Goal: Task Accomplishment & Management: Use online tool/utility

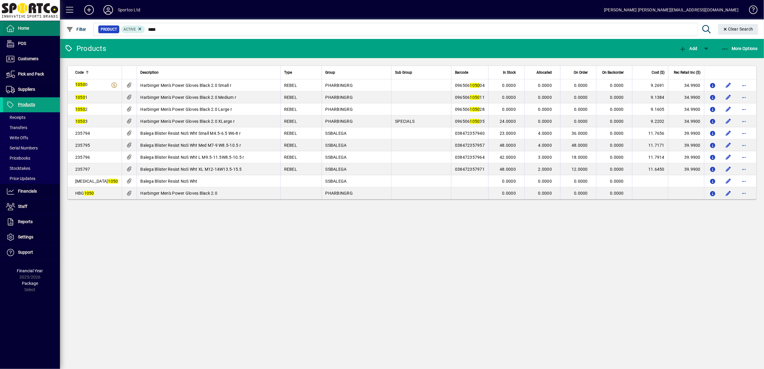
click at [27, 29] on span "Home" at bounding box center [23, 28] width 11 height 5
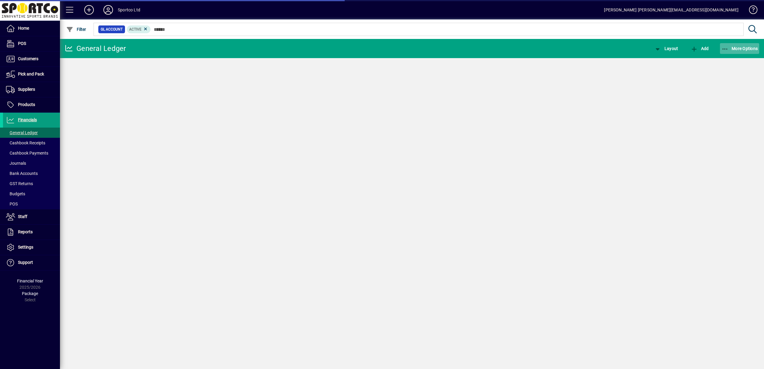
click at [739, 48] on span "More Options" at bounding box center [740, 48] width 37 height 5
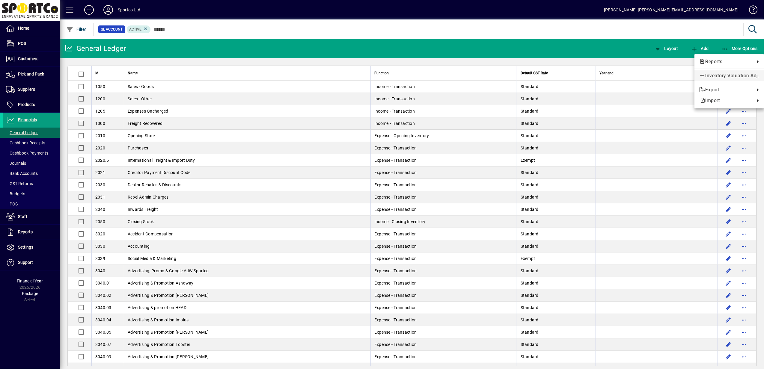
click at [735, 74] on span "Inventory Valuation Adj." at bounding box center [729, 75] width 60 height 7
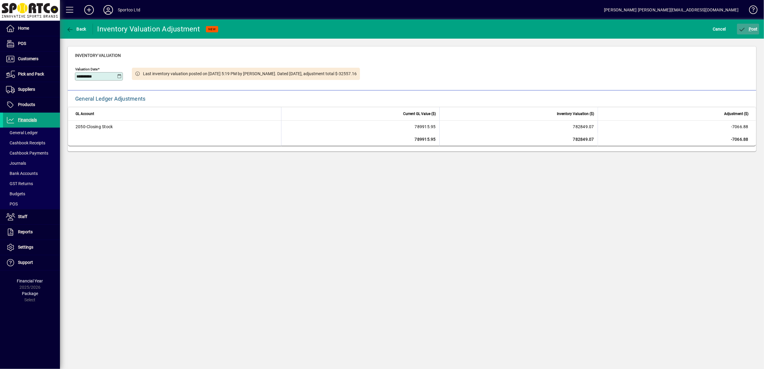
click at [750, 28] on span "P" at bounding box center [750, 29] width 3 height 5
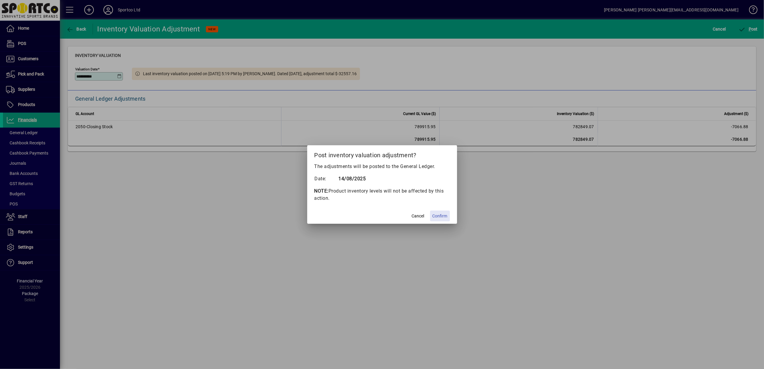
click at [441, 216] on span "Confirm" at bounding box center [440, 216] width 15 height 6
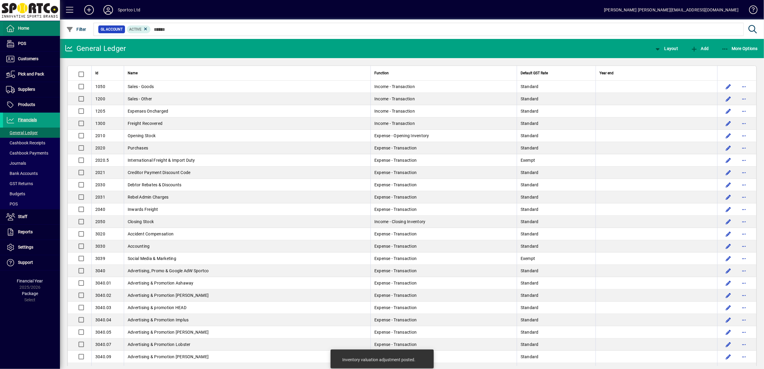
click at [13, 28] on icon at bounding box center [10, 28] width 9 height 7
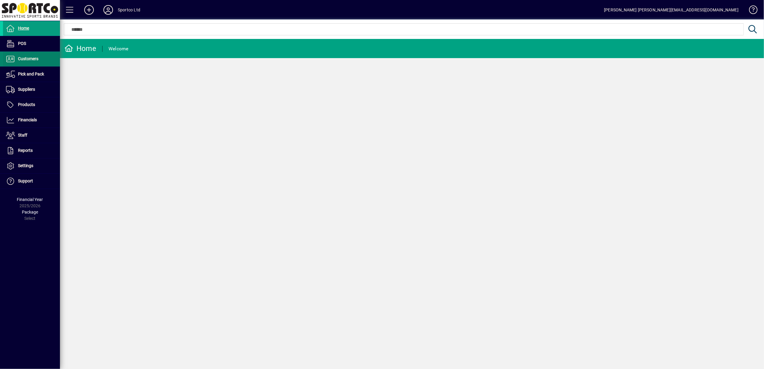
click at [32, 58] on span "Customers" at bounding box center [28, 58] width 20 height 5
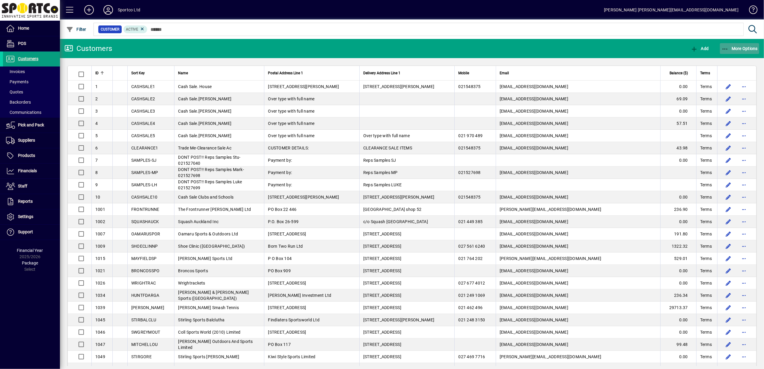
click at [730, 47] on span "More Options" at bounding box center [740, 48] width 37 height 5
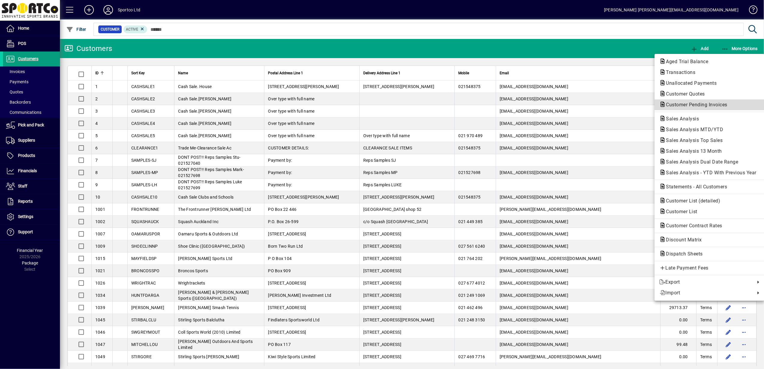
click at [703, 105] on span "Customer Pending Invoices" at bounding box center [695, 105] width 71 height 6
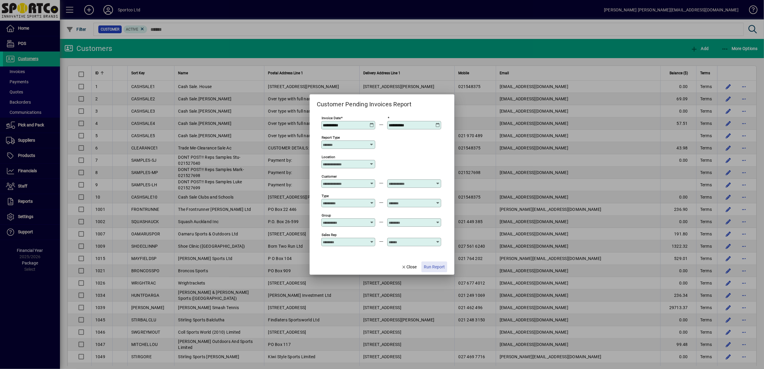
click at [434, 268] on span "Run Report" at bounding box center [434, 267] width 21 height 6
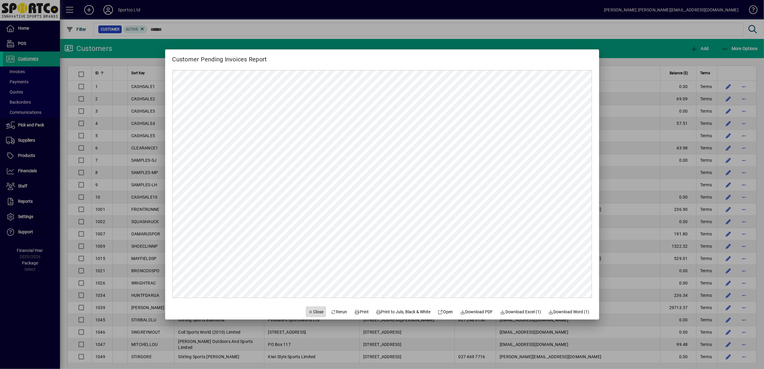
click at [312, 312] on span "Close" at bounding box center [316, 312] width 16 height 6
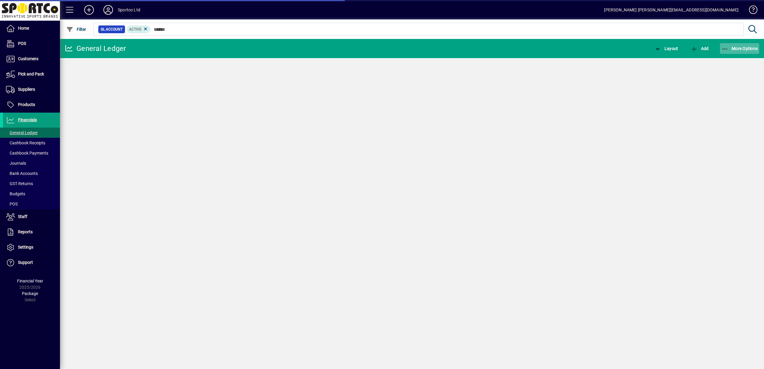
click at [728, 48] on icon "button" at bounding box center [725, 49] width 7 height 6
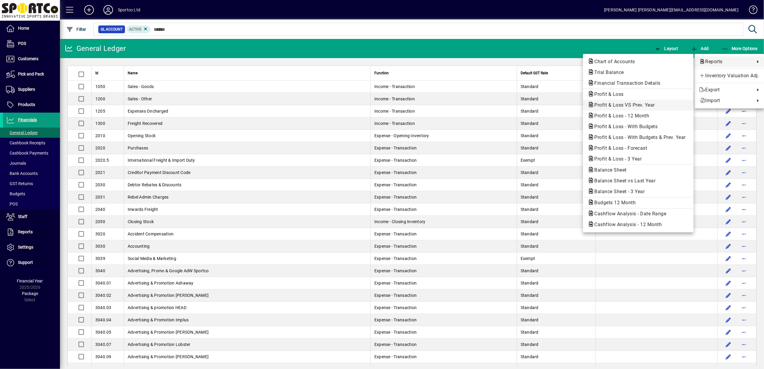
click at [632, 106] on span "Profit & Loss VS Prev. Year" at bounding box center [623, 105] width 70 height 6
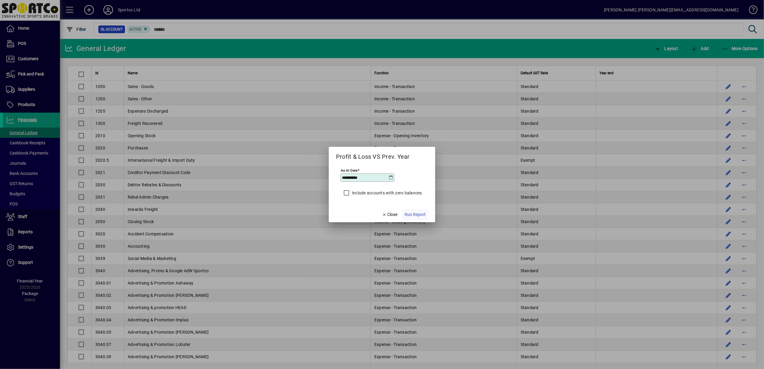
click at [419, 215] on span "Run Report" at bounding box center [415, 215] width 21 height 6
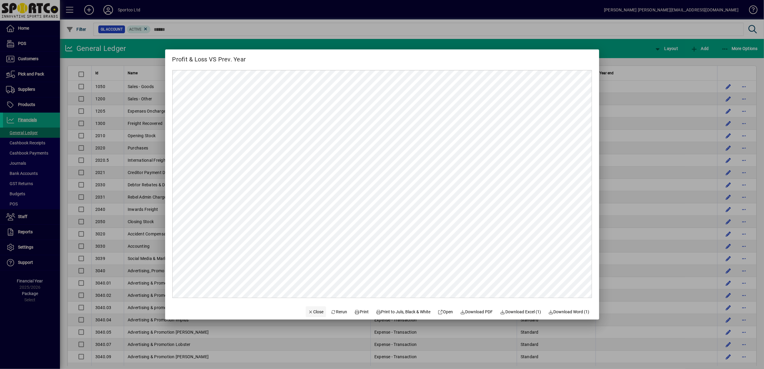
click at [308, 311] on span "Close" at bounding box center [316, 312] width 16 height 6
